Goal: Information Seeking & Learning: Learn about a topic

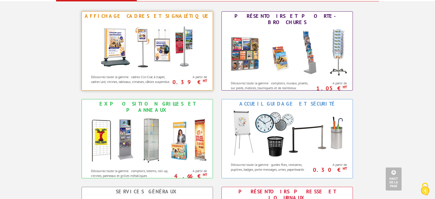
scroll to position [223, 0]
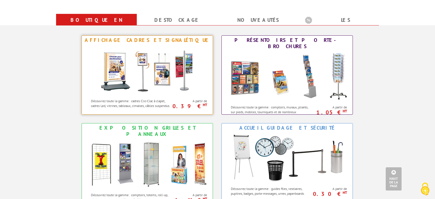
click at [160, 41] on div "Affichage Cadres et Signalétique" at bounding box center [147, 40] width 128 height 6
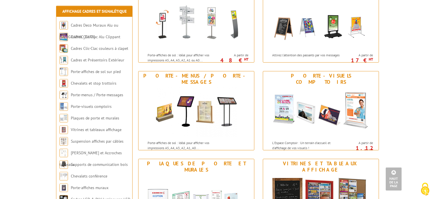
scroll to position [299, 0]
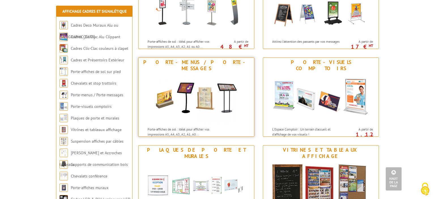
click at [211, 64] on div "Porte-menus / Porte-messages" at bounding box center [196, 65] width 113 height 12
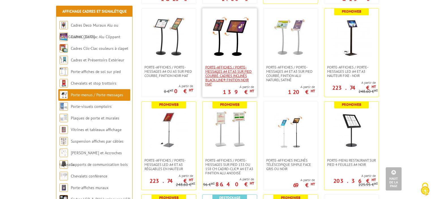
scroll to position [389, 0]
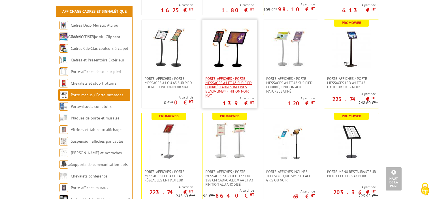
click at [242, 77] on span "Porte-affiches / Porte-messages A4 et A3 sur pied courbé, cadres inclinés Black…" at bounding box center [229, 87] width 49 height 21
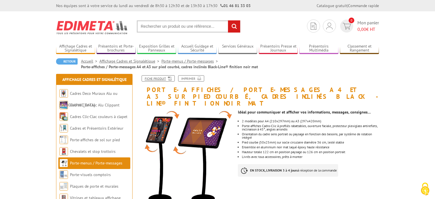
click at [168, 77] on icon at bounding box center [169, 78] width 6 height 5
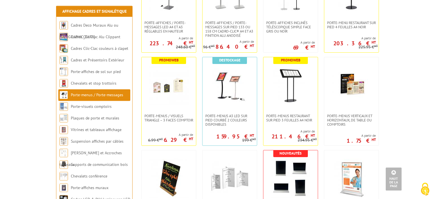
scroll to position [538, 0]
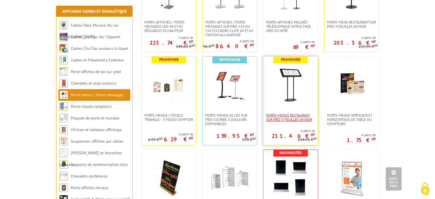
click at [298, 115] on span "Porte-Menus Restaurant sur Pied 3 feuilles A4 Noir" at bounding box center [290, 117] width 49 height 9
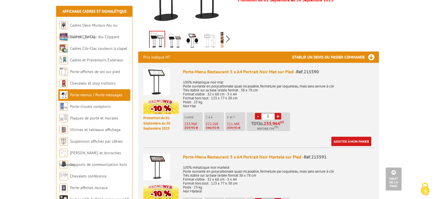
scroll to position [179, 0]
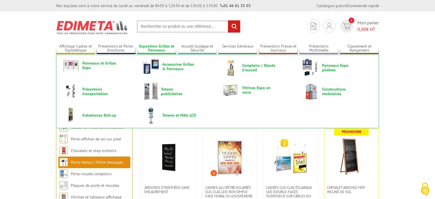
click at [161, 50] on link "Exposition Grilles et Panneaux" at bounding box center [156, 48] width 39 height 9
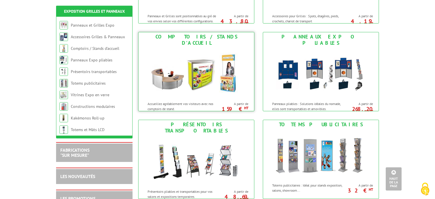
scroll to position [150, 0]
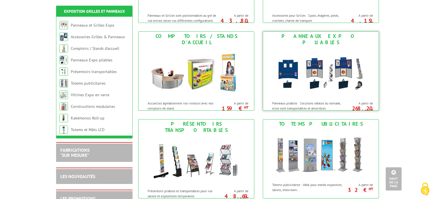
click at [325, 66] on img at bounding box center [321, 72] width 105 height 51
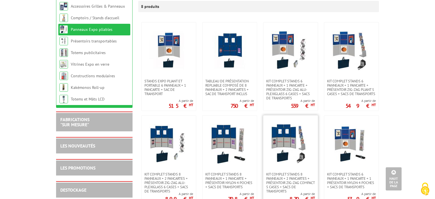
scroll to position [90, 0]
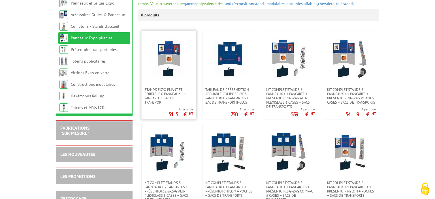
click at [169, 63] on img at bounding box center [169, 59] width 40 height 40
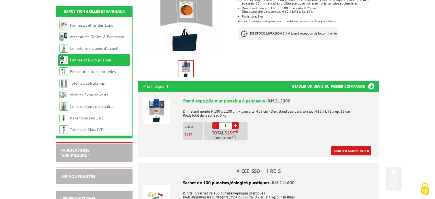
scroll to position [150, 0]
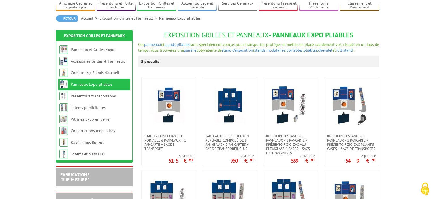
scroll to position [30, 0]
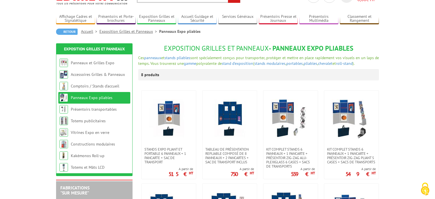
click at [122, 32] on link "Exposition Grilles et Panneaux" at bounding box center [129, 31] width 60 height 5
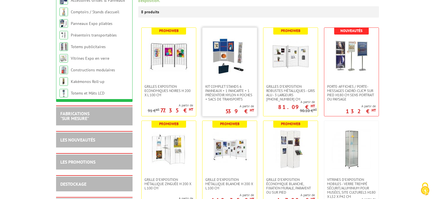
scroll to position [120, 0]
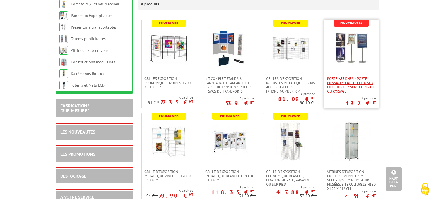
click at [356, 77] on span "Porte-affiches / Porte-messages Cadro-Clic® sur pied H180 cm sens portrait ou p…" at bounding box center [351, 85] width 49 height 17
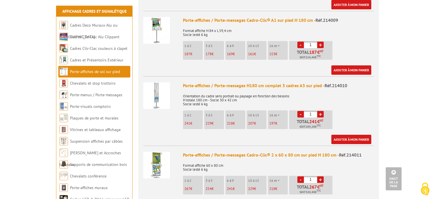
scroll to position [419, 0]
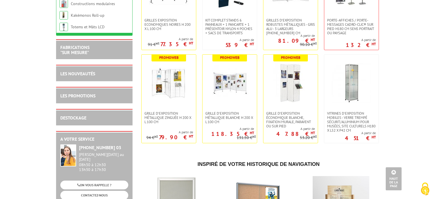
scroll to position [179, 0]
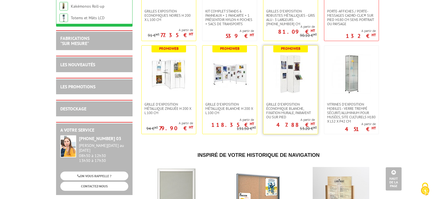
click at [299, 80] on img at bounding box center [291, 74] width 40 height 40
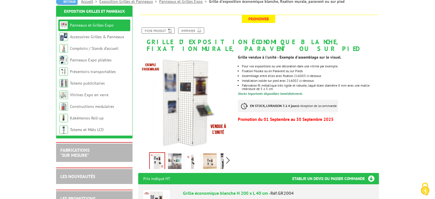
scroll to position [90, 0]
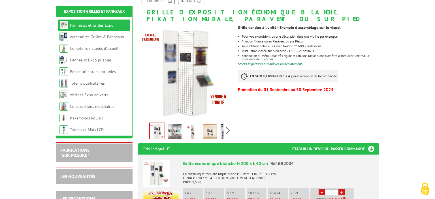
click at [180, 133] on img at bounding box center [175, 133] width 14 height 18
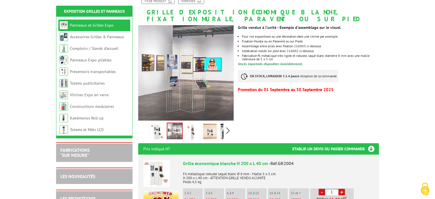
click at [213, 133] on img at bounding box center [210, 133] width 14 height 18
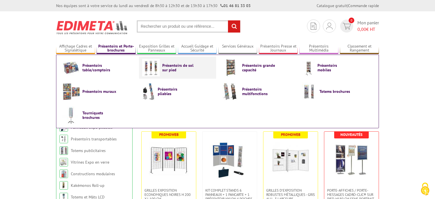
click at [176, 65] on span "Présentoirs de sol sur pied" at bounding box center [179, 67] width 34 height 9
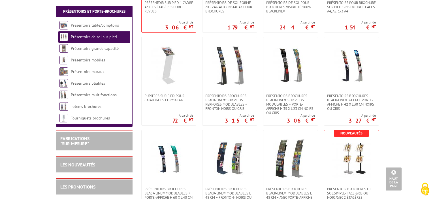
scroll to position [568, 0]
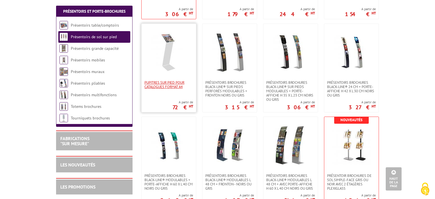
click at [175, 84] on span "Pupitres sur pied pour catalogues format A4" at bounding box center [169, 84] width 49 height 9
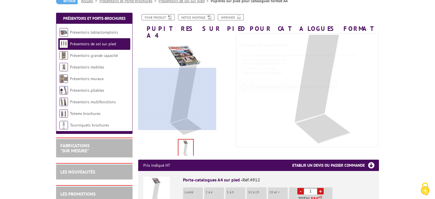
scroll to position [30, 0]
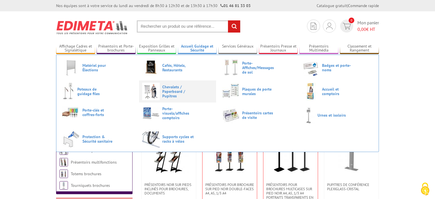
click at [175, 89] on span "Chevalets / Paperboard / Pupitres" at bounding box center [179, 92] width 34 height 14
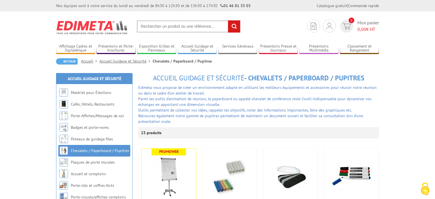
click at [139, 62] on link "Accueil Guidage et Sécurité" at bounding box center [125, 61] width 53 height 5
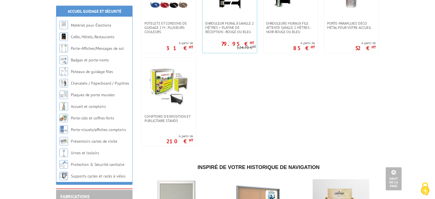
scroll to position [359, 0]
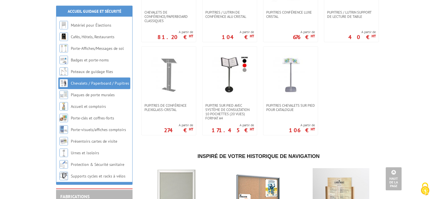
scroll to position [568, 0]
